Goal: Transaction & Acquisition: Purchase product/service

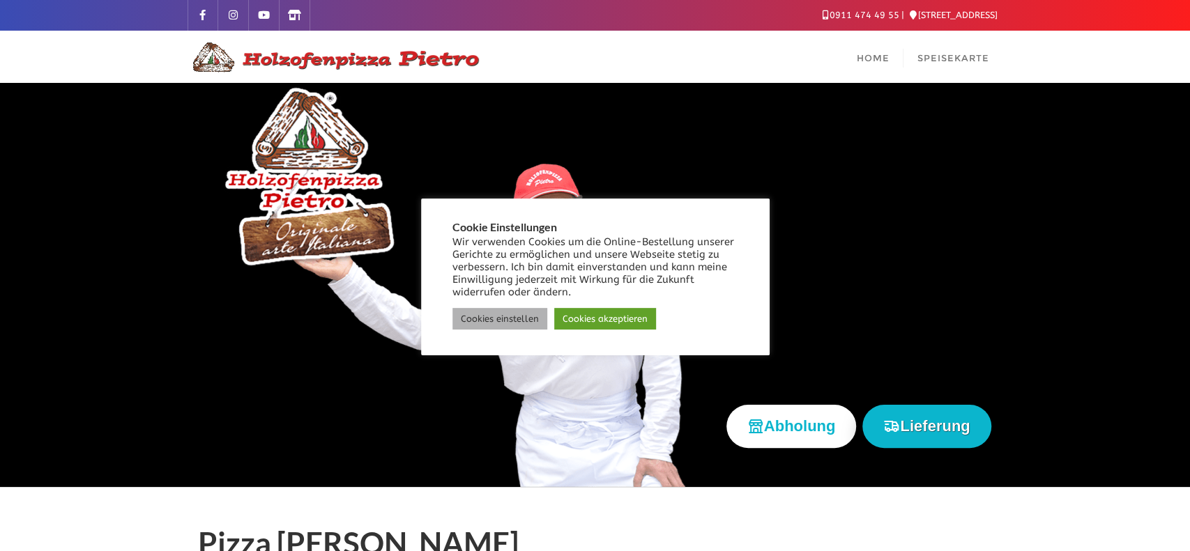
click at [502, 317] on link "Cookies einstellen" at bounding box center [499, 319] width 95 height 22
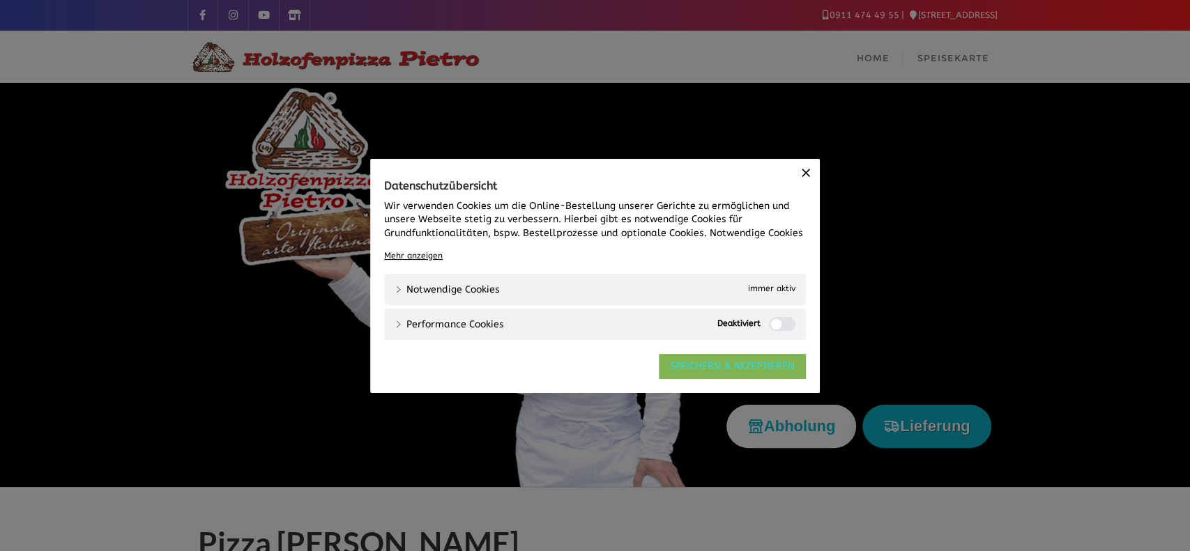
click at [700, 366] on link "SPEICHERN & AKZEPTIEREN" at bounding box center [732, 365] width 147 height 25
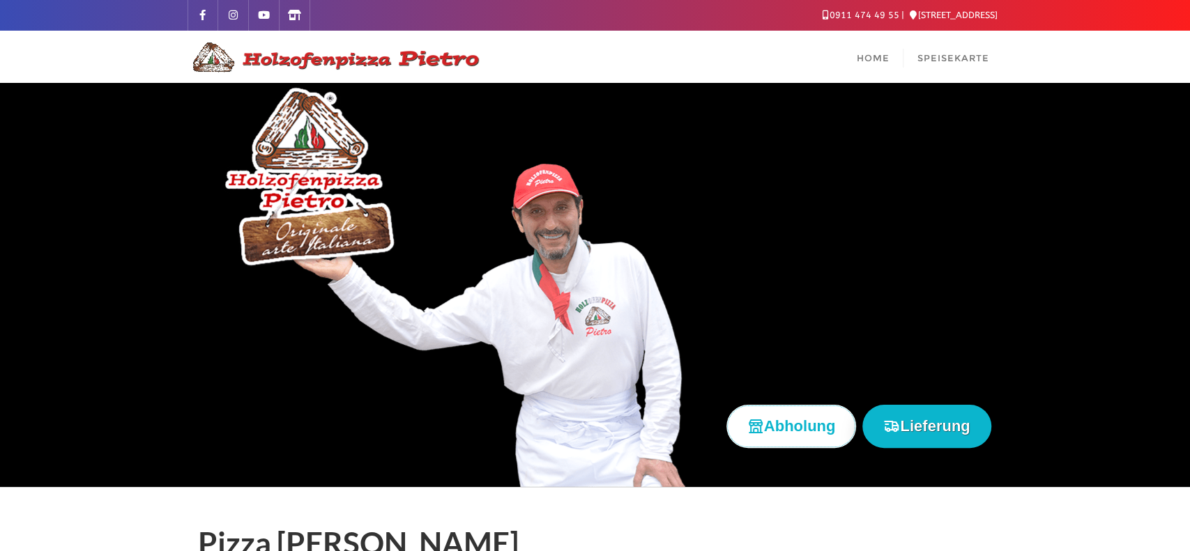
click at [784, 428] on button "Abholung" at bounding box center [791, 426] width 130 height 43
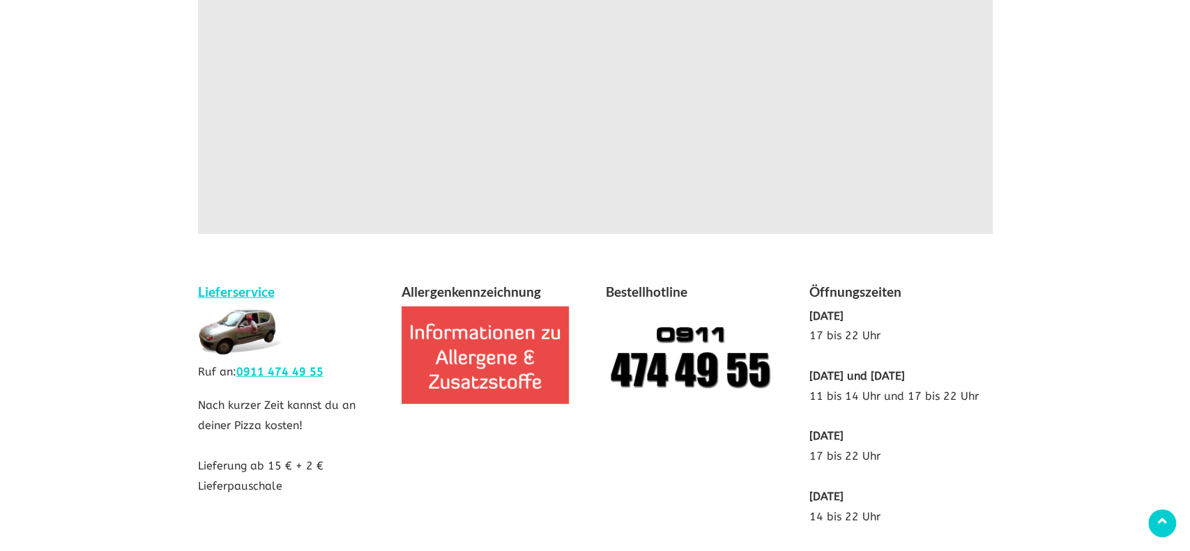
scroll to position [2810, 0]
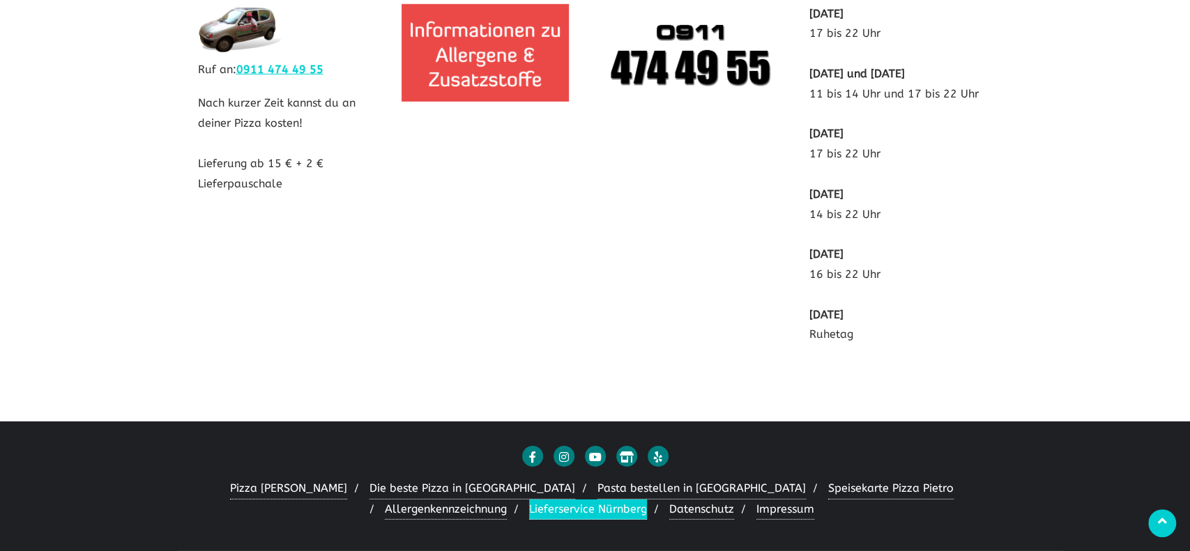
click at [539, 508] on link "Lieferservice Nürnberg" at bounding box center [588, 510] width 118 height 21
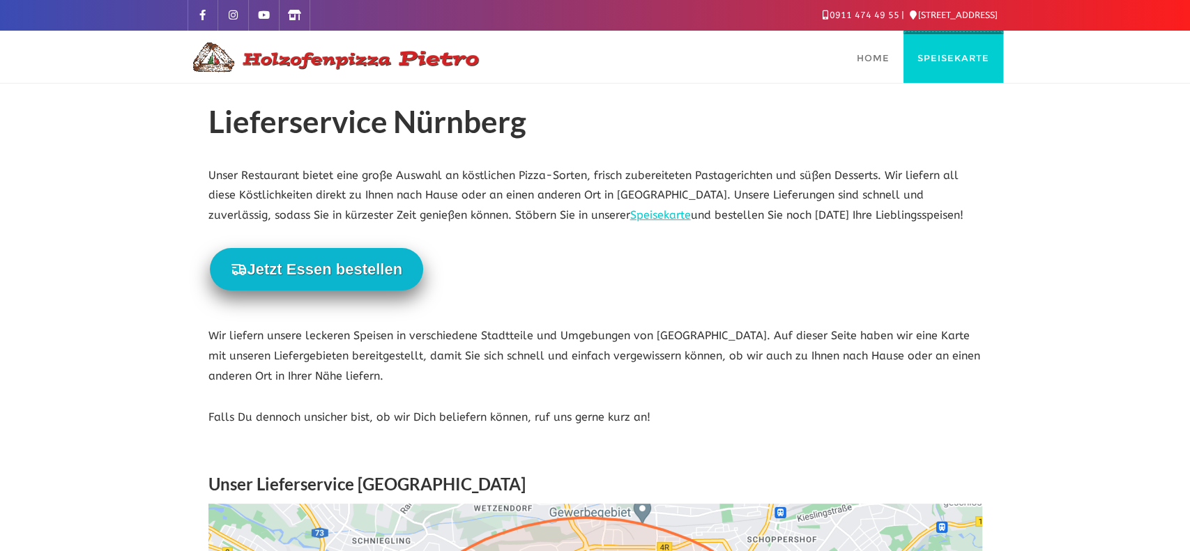
click at [957, 48] on link "Speisekarte" at bounding box center [953, 57] width 100 height 52
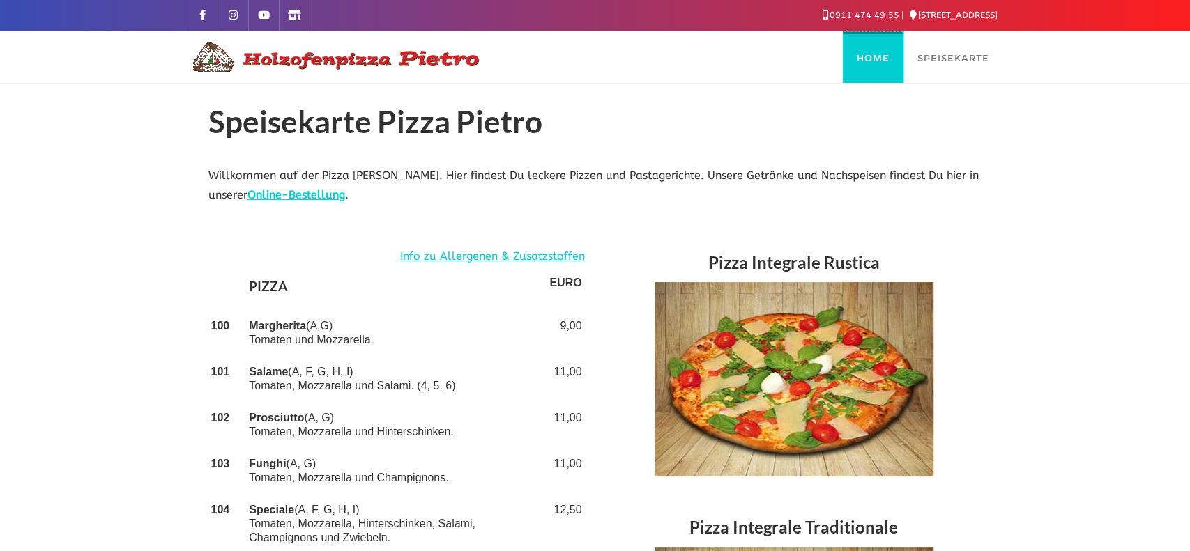
click at [867, 62] on span "Home" at bounding box center [873, 57] width 33 height 11
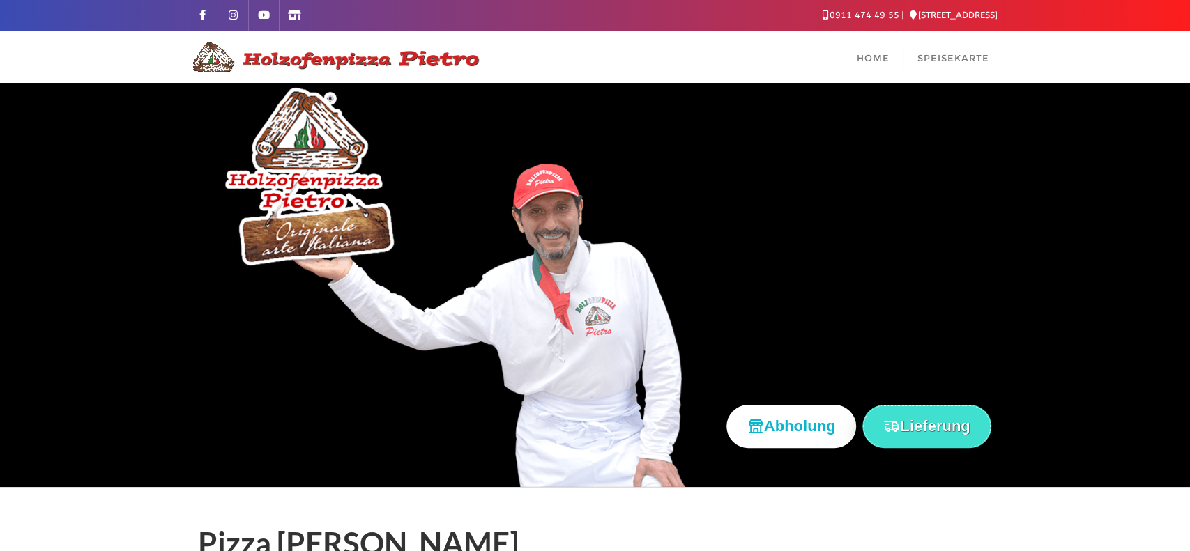
click at [936, 423] on button "Lieferung" at bounding box center [926, 426] width 128 height 43
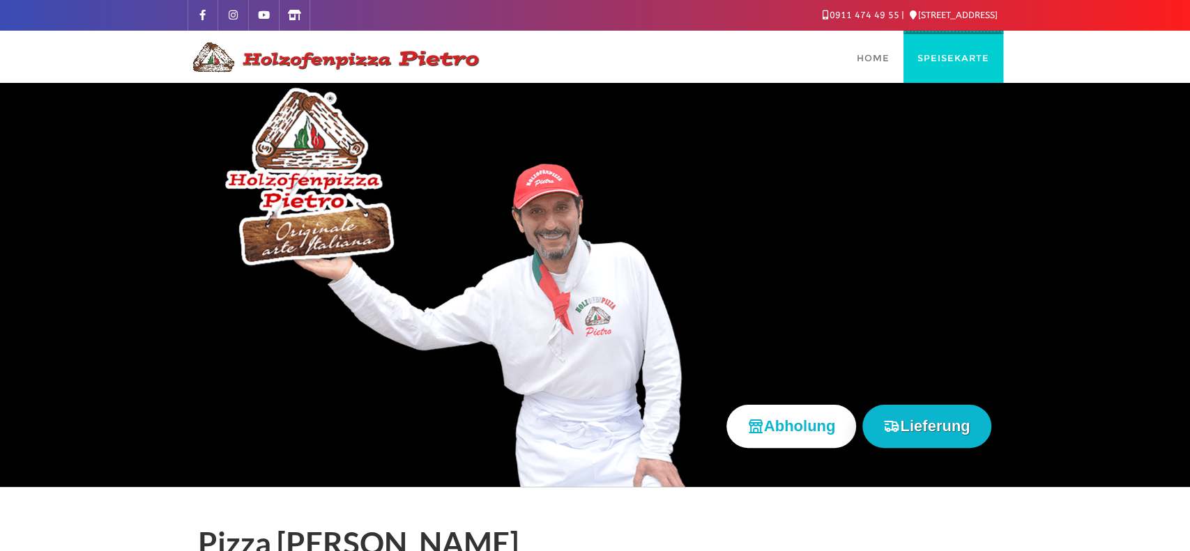
click at [965, 57] on span "Speisekarte" at bounding box center [953, 57] width 72 height 11
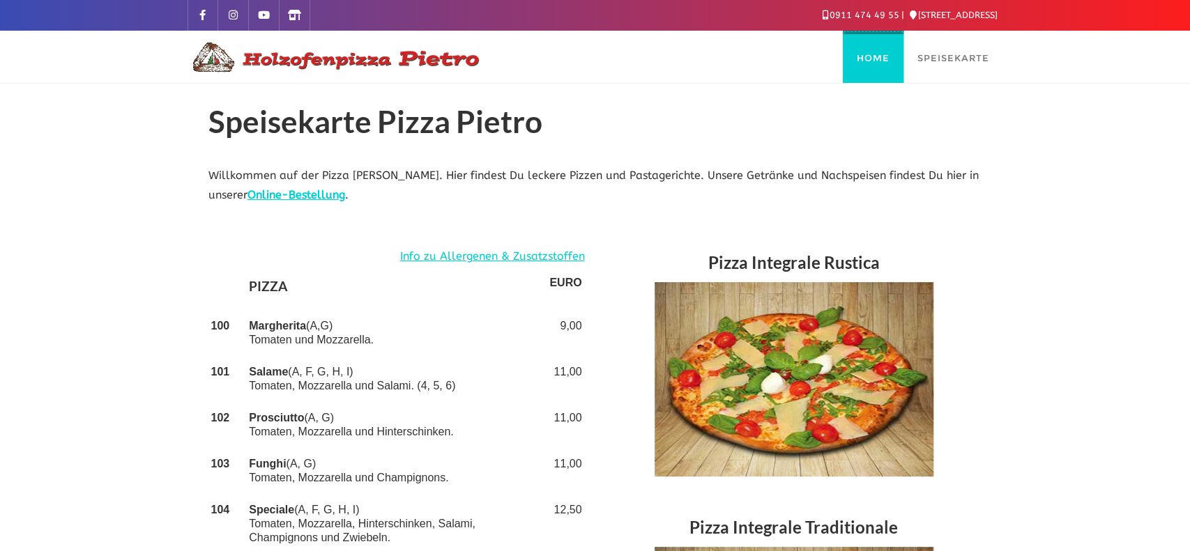
click at [868, 56] on span "Home" at bounding box center [873, 57] width 33 height 11
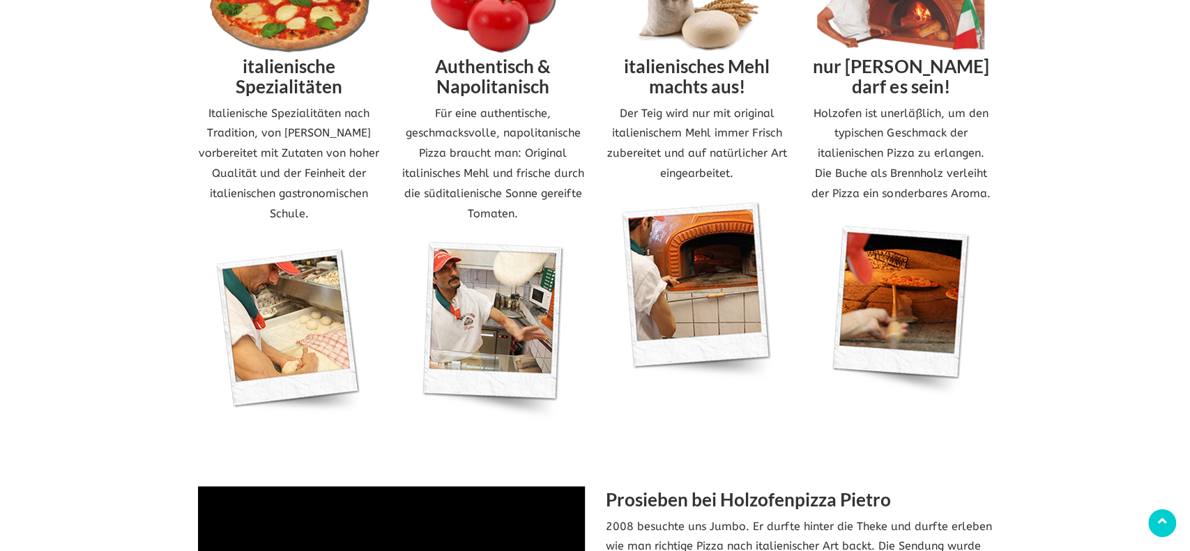
scroll to position [379, 0]
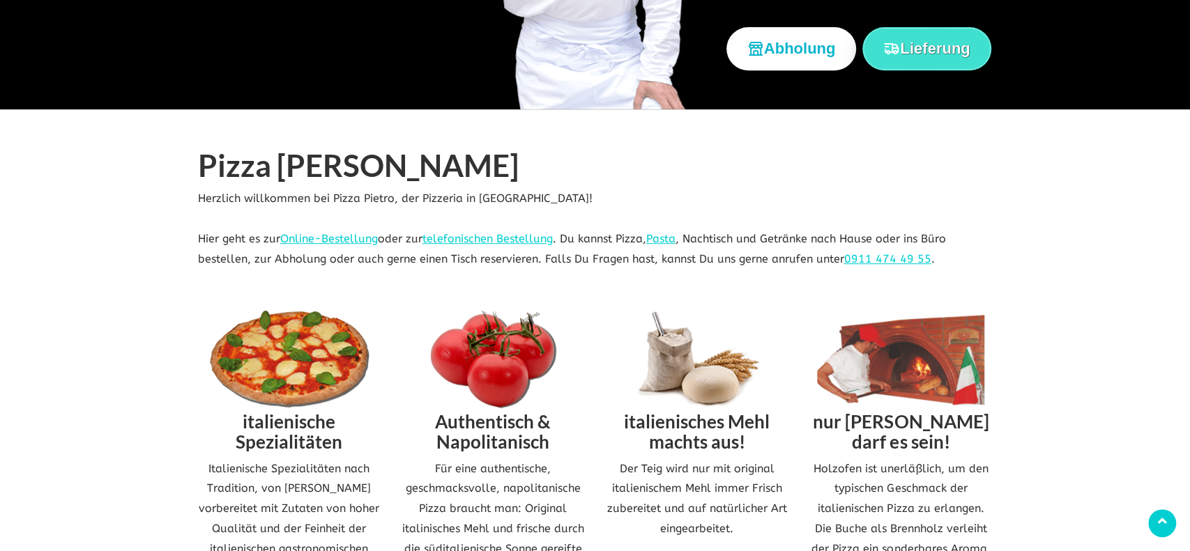
click at [925, 43] on button "Lieferung" at bounding box center [926, 48] width 128 height 43
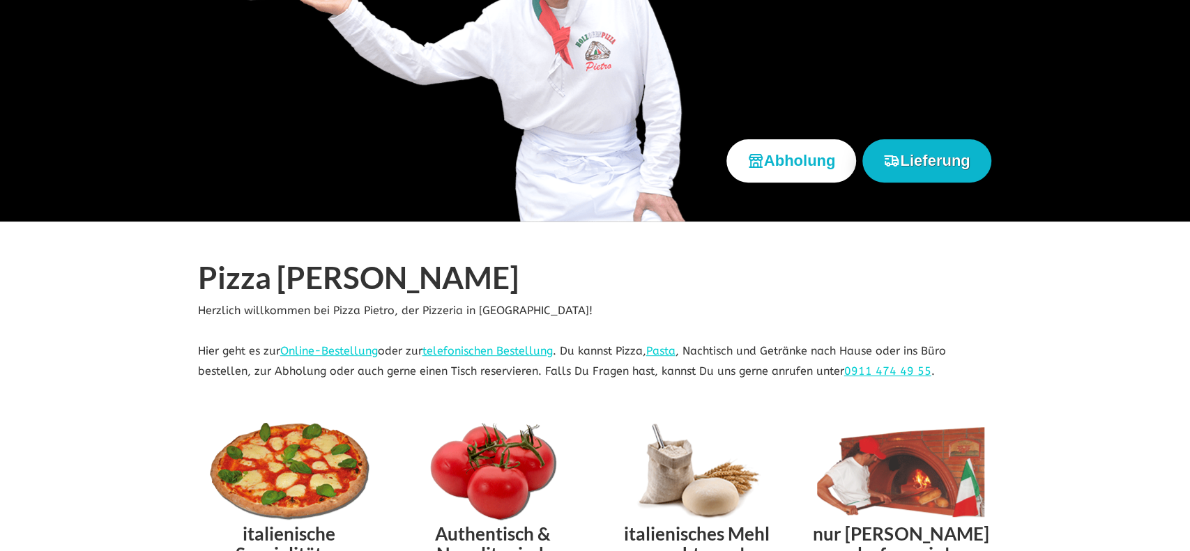
scroll to position [284, 0]
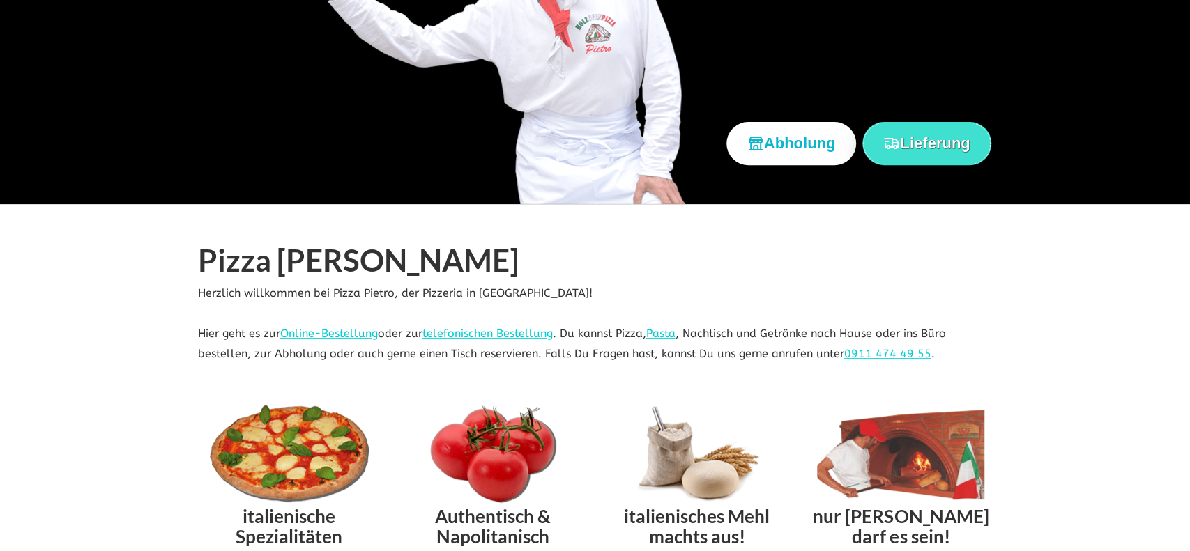
click at [950, 141] on button "Lieferung" at bounding box center [926, 143] width 128 height 43
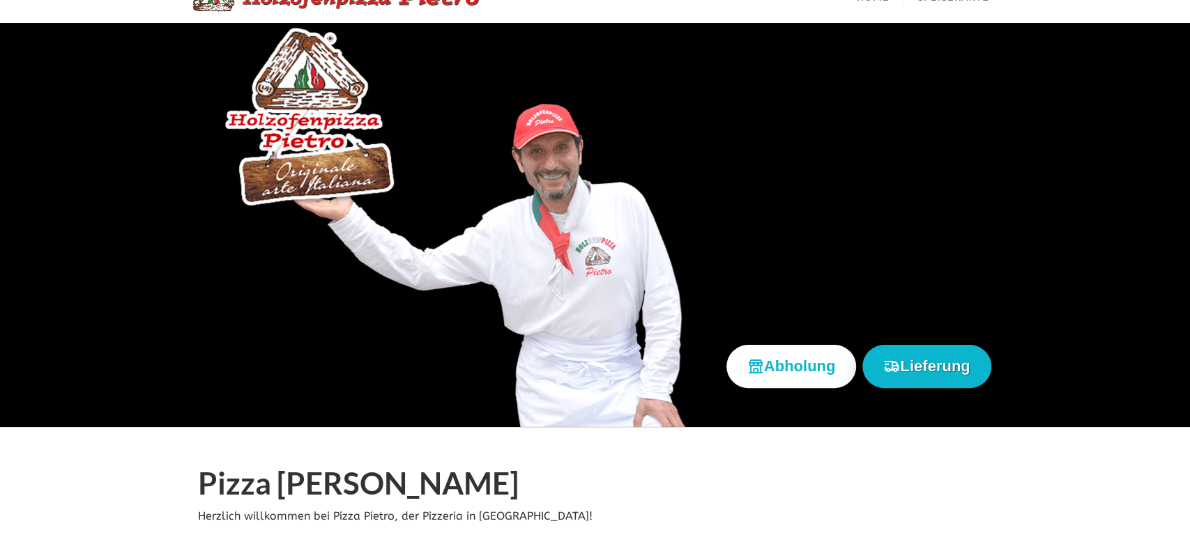
scroll to position [0, 0]
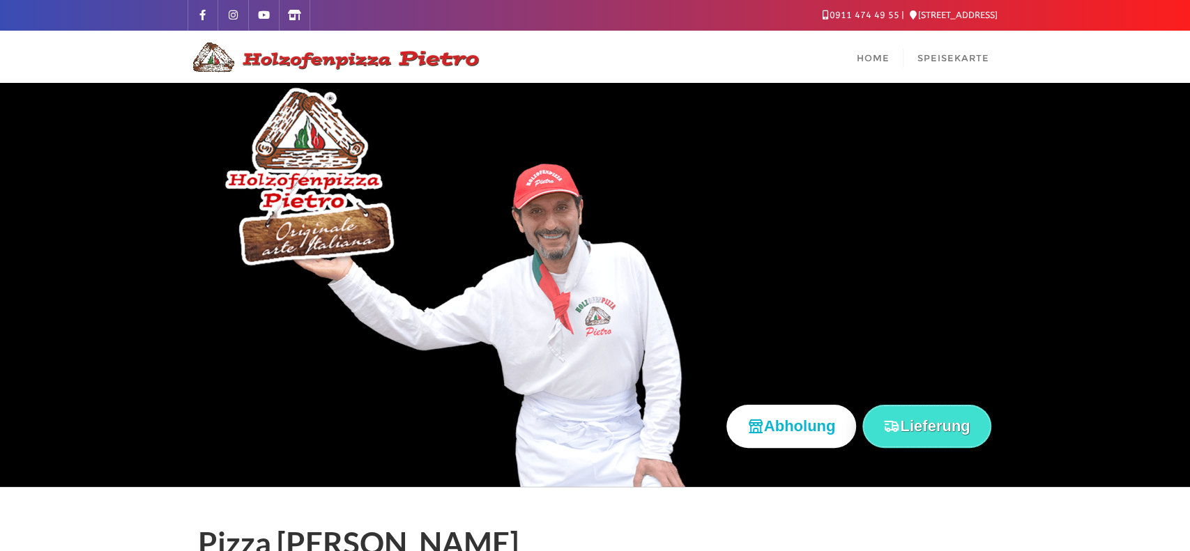
click at [936, 425] on button "Lieferung" at bounding box center [926, 426] width 128 height 43
